Goal: Complete application form

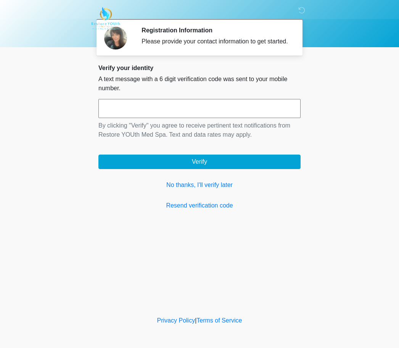
scroll to position [0, 0]
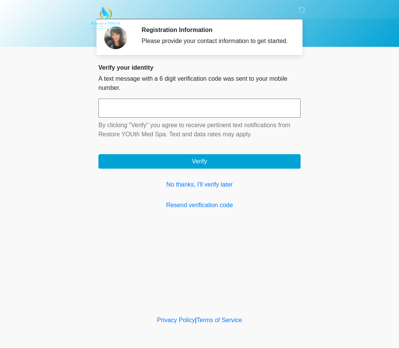
click at [197, 169] on button "Verify" at bounding box center [199, 162] width 202 height 14
click at [200, 177] on div "Verify your identity A text message with a 6 digit verification code was sent t…" at bounding box center [199, 137] width 202 height 146
click at [197, 190] on link "No thanks, I'll verify later" at bounding box center [199, 185] width 202 height 9
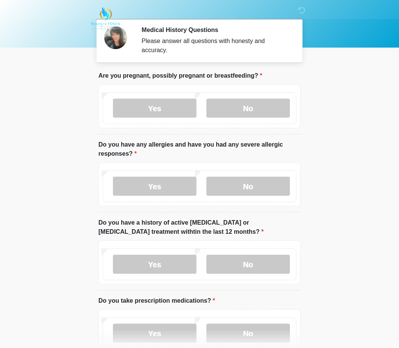
click at [250, 109] on label "No" at bounding box center [247, 108] width 83 height 19
click at [256, 181] on label "No" at bounding box center [247, 186] width 83 height 19
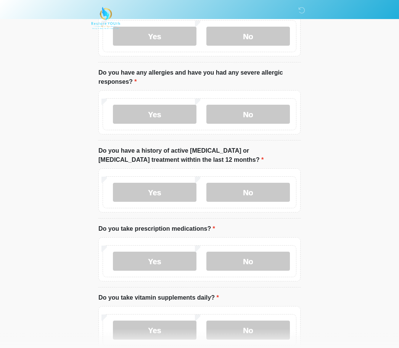
scroll to position [87, 0]
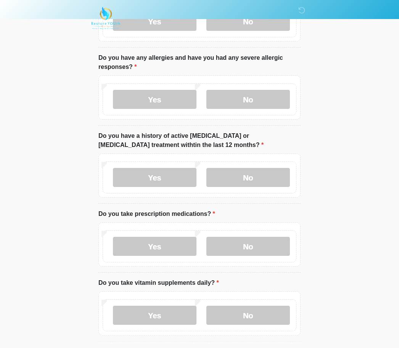
click at [263, 172] on label "No" at bounding box center [247, 177] width 83 height 19
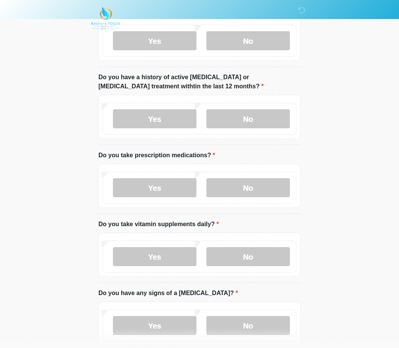
scroll to position [150, 0]
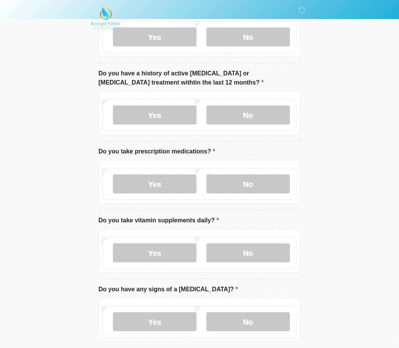
click at [255, 181] on label "No" at bounding box center [247, 184] width 83 height 19
click at [162, 252] on label "Yes" at bounding box center [154, 253] width 83 height 19
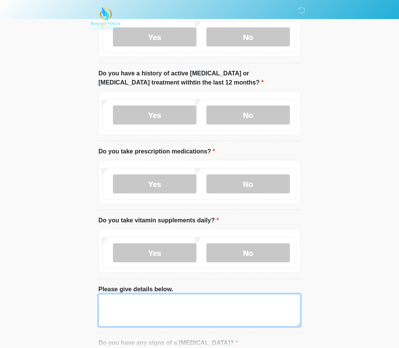
click at [209, 305] on textarea "Please give details below." at bounding box center [199, 310] width 202 height 33
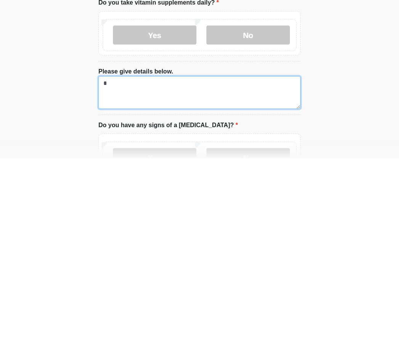
type textarea "*"
click at [241, 338] on label "No" at bounding box center [247, 347] width 83 height 19
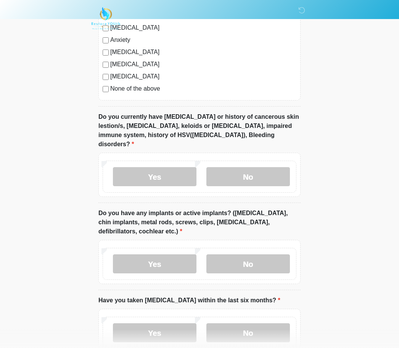
scroll to position [628, 0]
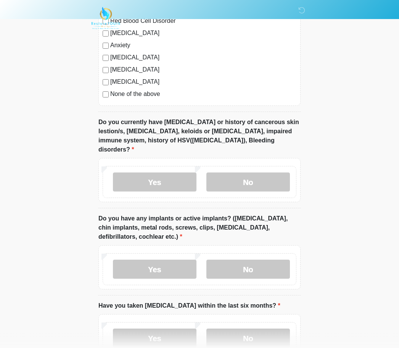
click at [262, 173] on label "No" at bounding box center [247, 182] width 83 height 19
click at [172, 260] on label "Yes" at bounding box center [154, 269] width 83 height 19
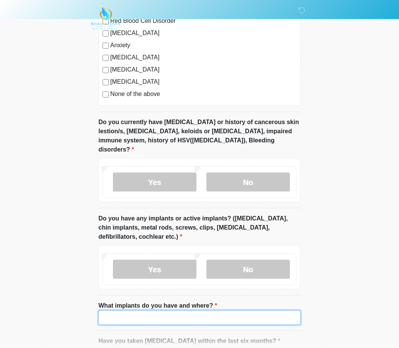
click at [197, 311] on input "What implants do you have and where?" at bounding box center [199, 318] width 202 height 14
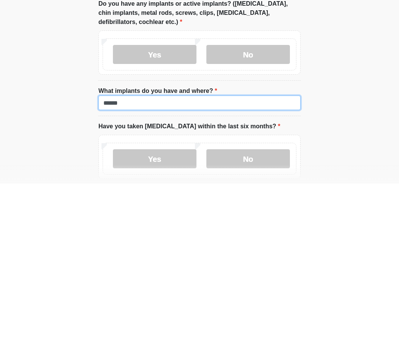
type input "******"
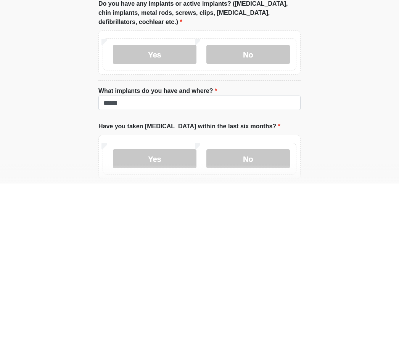
click at [256, 314] on label "No" at bounding box center [247, 323] width 83 height 19
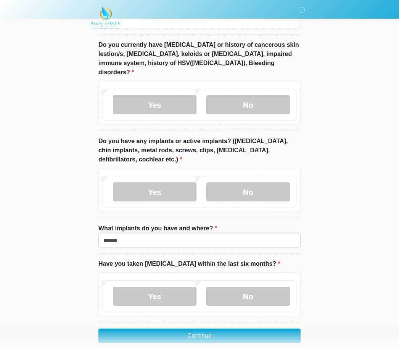
click at [259, 329] on button "Continue" at bounding box center [199, 336] width 202 height 14
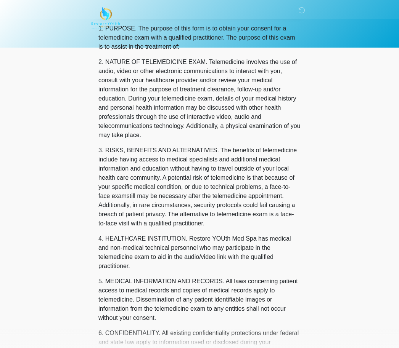
scroll to position [0, 0]
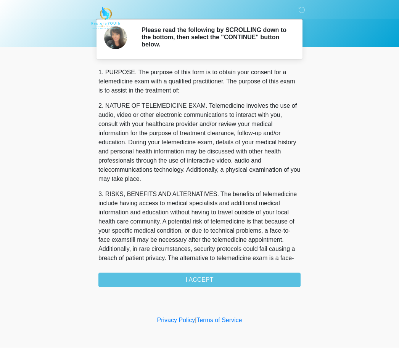
click at [254, 273] on div "1. PURPOSE. The purpose of this form is to obtain your consent for a telemedici…" at bounding box center [199, 178] width 202 height 220
click at [211, 279] on div "1. PURPOSE. The purpose of this form is to obtain your consent for a telemedici…" at bounding box center [199, 178] width 202 height 220
click at [206, 281] on div "1. PURPOSE. The purpose of this form is to obtain your consent for a telemedici…" at bounding box center [199, 178] width 202 height 220
click at [228, 275] on div "1. PURPOSE. The purpose of this form is to obtain your consent for a telemedici…" at bounding box center [199, 178] width 202 height 220
click at [172, 280] on div "1. PURPOSE. The purpose of this form is to obtain your consent for a telemedici…" at bounding box center [199, 178] width 202 height 220
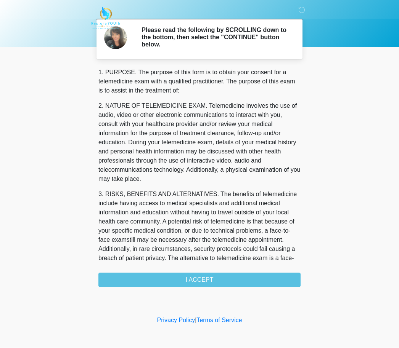
click at [201, 283] on div "1. PURPOSE. The purpose of this form is to obtain your consent for a telemedici…" at bounding box center [199, 178] width 202 height 220
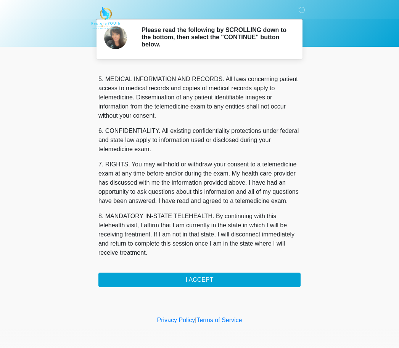
scroll to position [246, 0]
click at [222, 273] on button "I ACCEPT" at bounding box center [199, 280] width 202 height 14
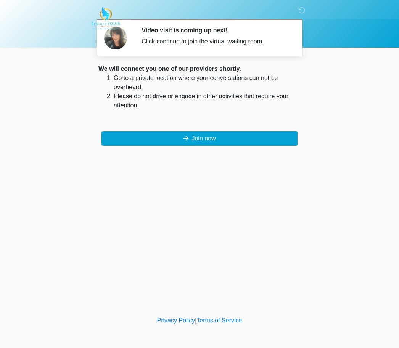
click at [212, 139] on button "Join now" at bounding box center [199, 138] width 196 height 14
